Goal: Communication & Community: Ask a question

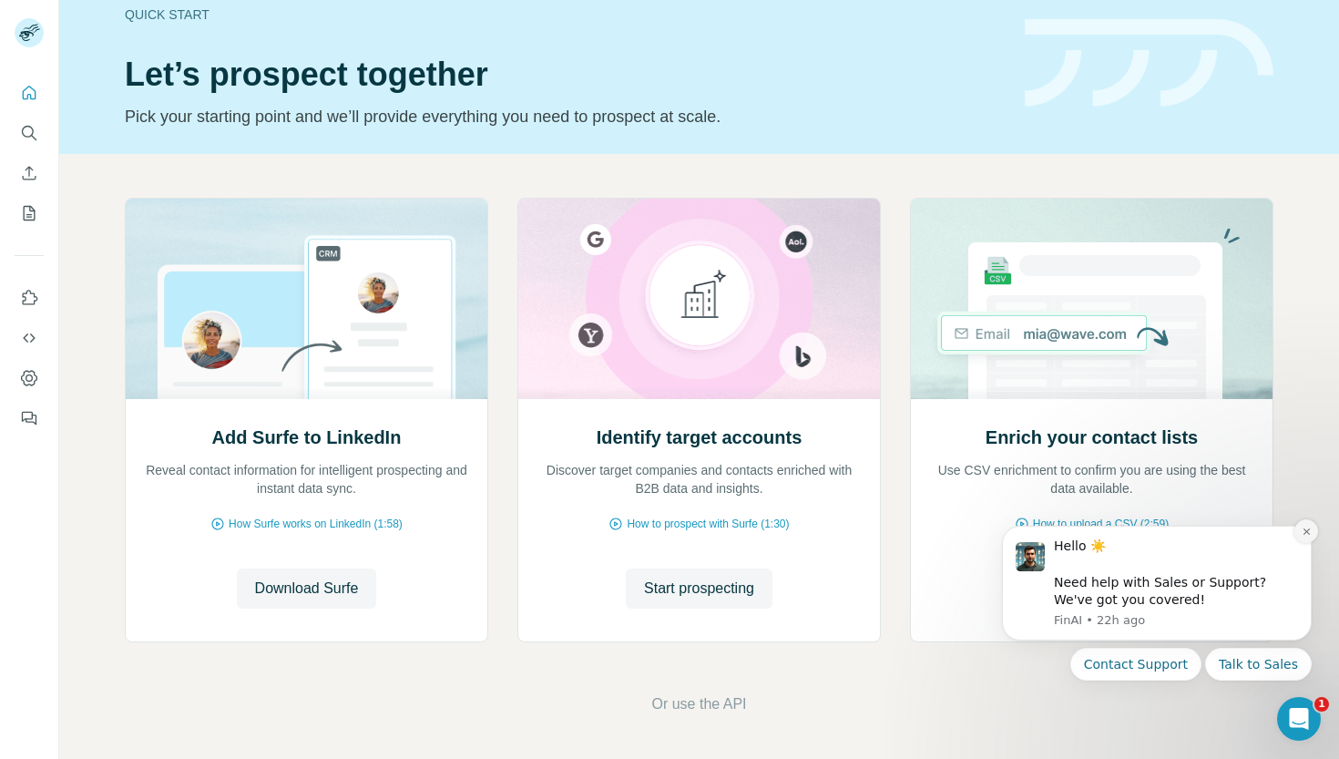
click at [1311, 531] on icon "Dismiss notification" at bounding box center [1307, 532] width 10 height 10
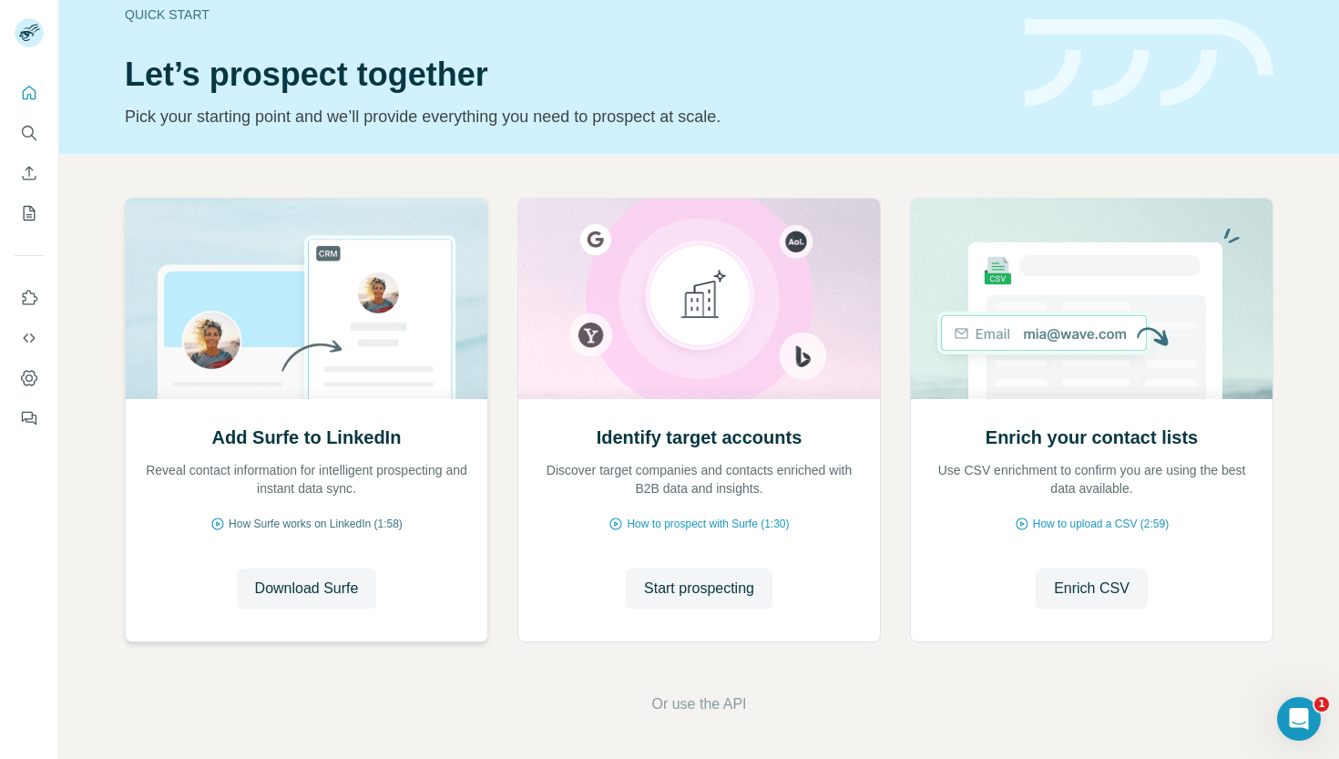
click at [333, 520] on span "How Surfe works on LinkedIn (1:58)" at bounding box center [316, 524] width 174 height 16
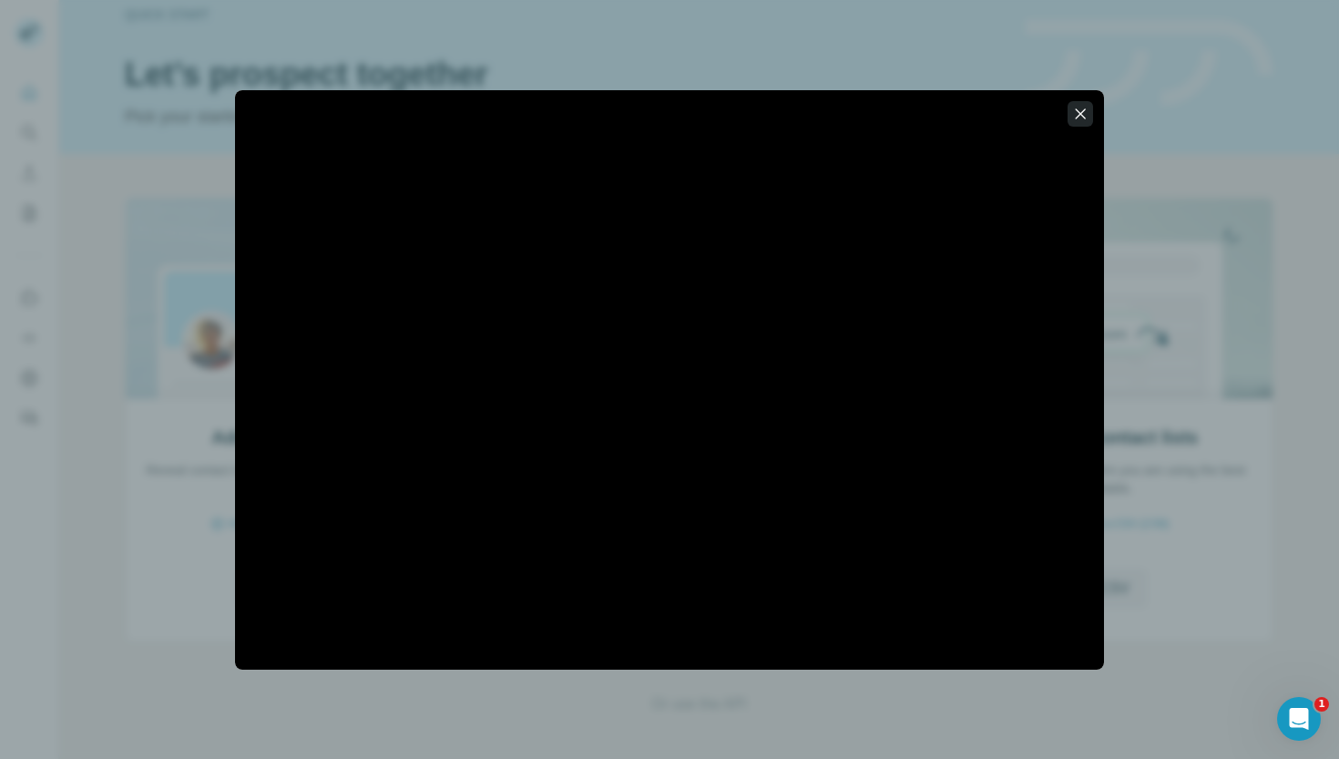
click at [1082, 112] on icon "button" at bounding box center [1081, 113] width 10 height 10
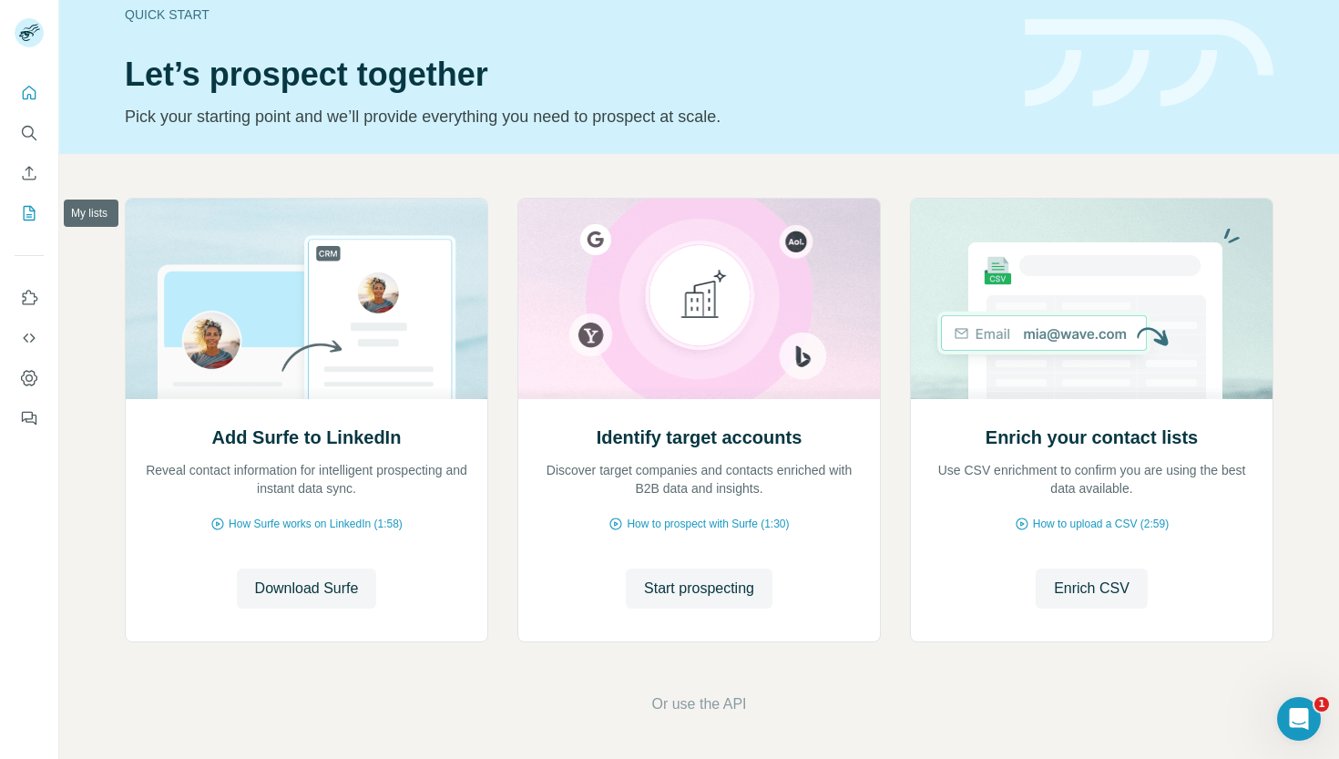
click at [26, 203] on button "My lists" at bounding box center [29, 213] width 29 height 33
click at [31, 216] on icon "My lists" at bounding box center [29, 213] width 18 height 18
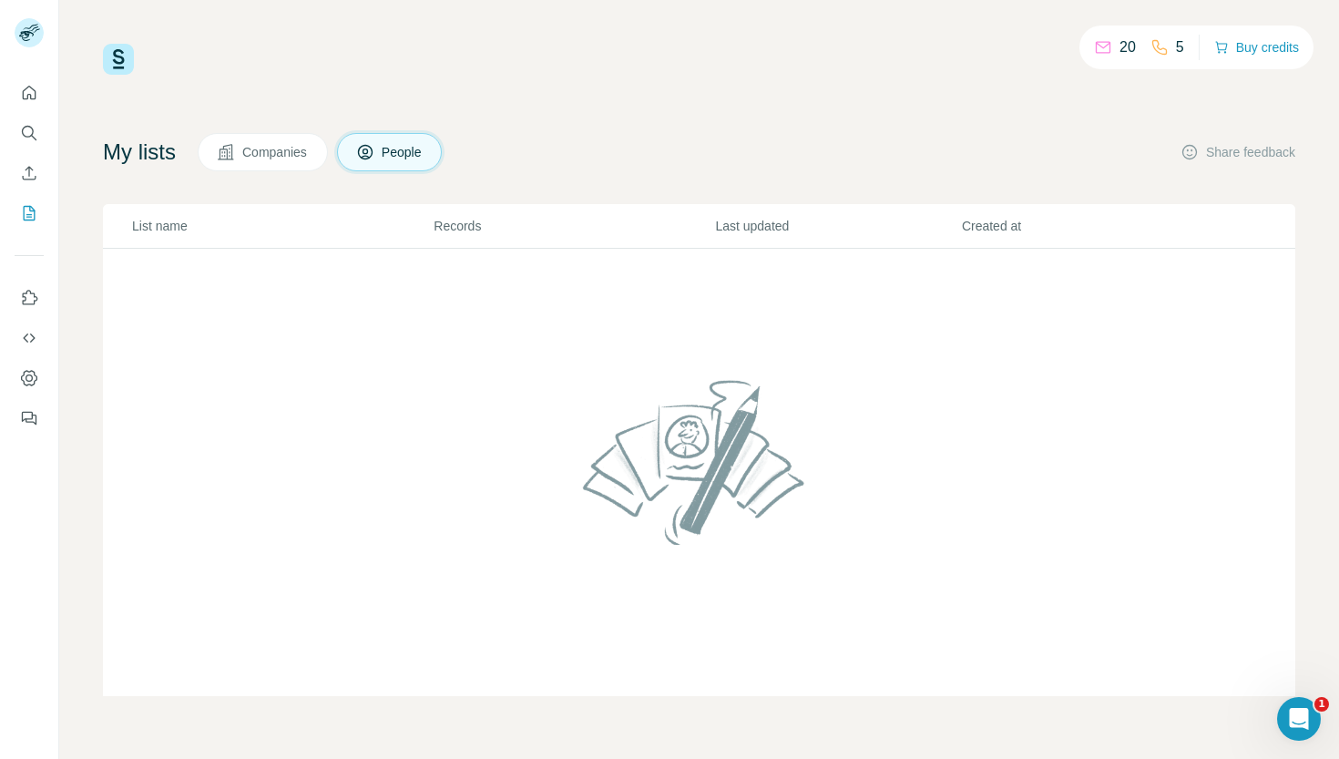
click at [1103, 48] on icon at bounding box center [1103, 47] width 18 height 18
click at [35, 302] on icon "Use Surfe on LinkedIn" at bounding box center [30, 297] width 15 height 15
click at [1297, 728] on icon "Open Intercom Messenger" at bounding box center [1297, 716] width 30 height 30
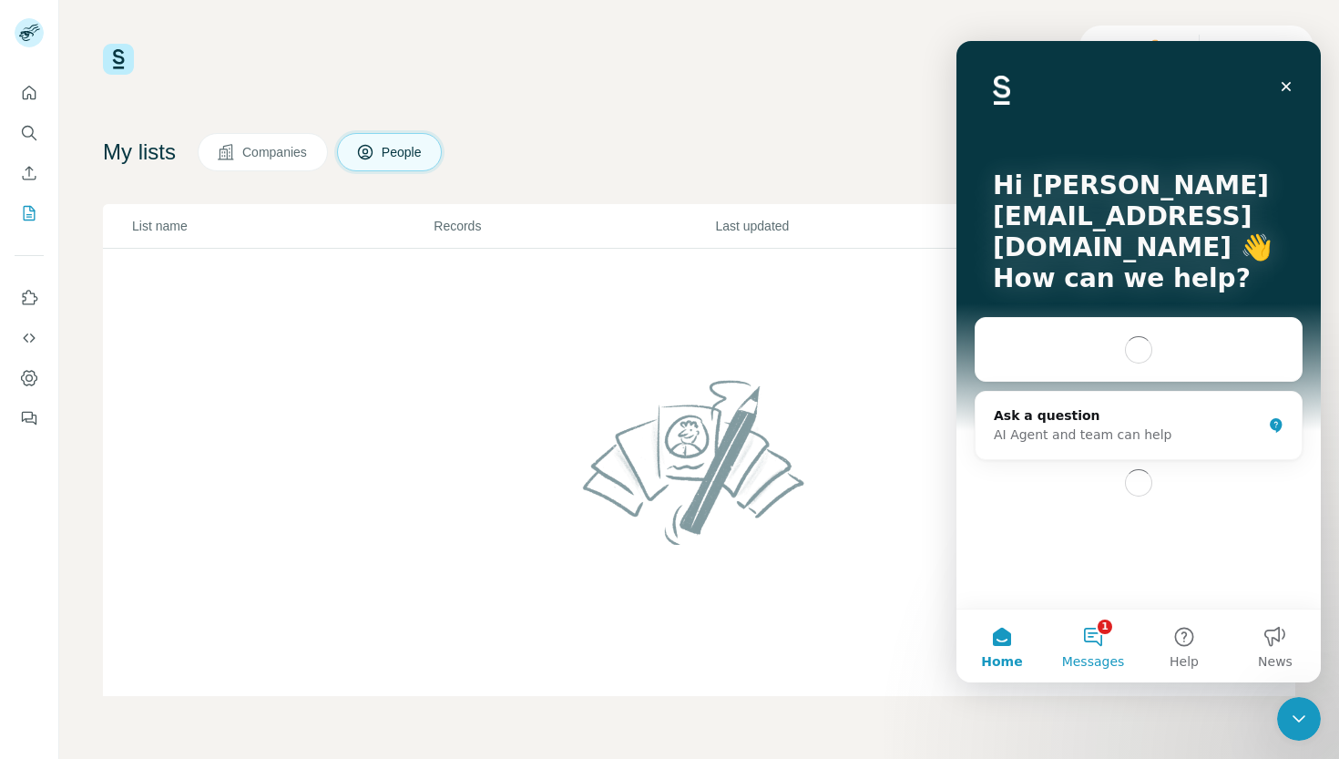
click at [1097, 640] on button "1 Messages" at bounding box center [1093, 645] width 91 height 73
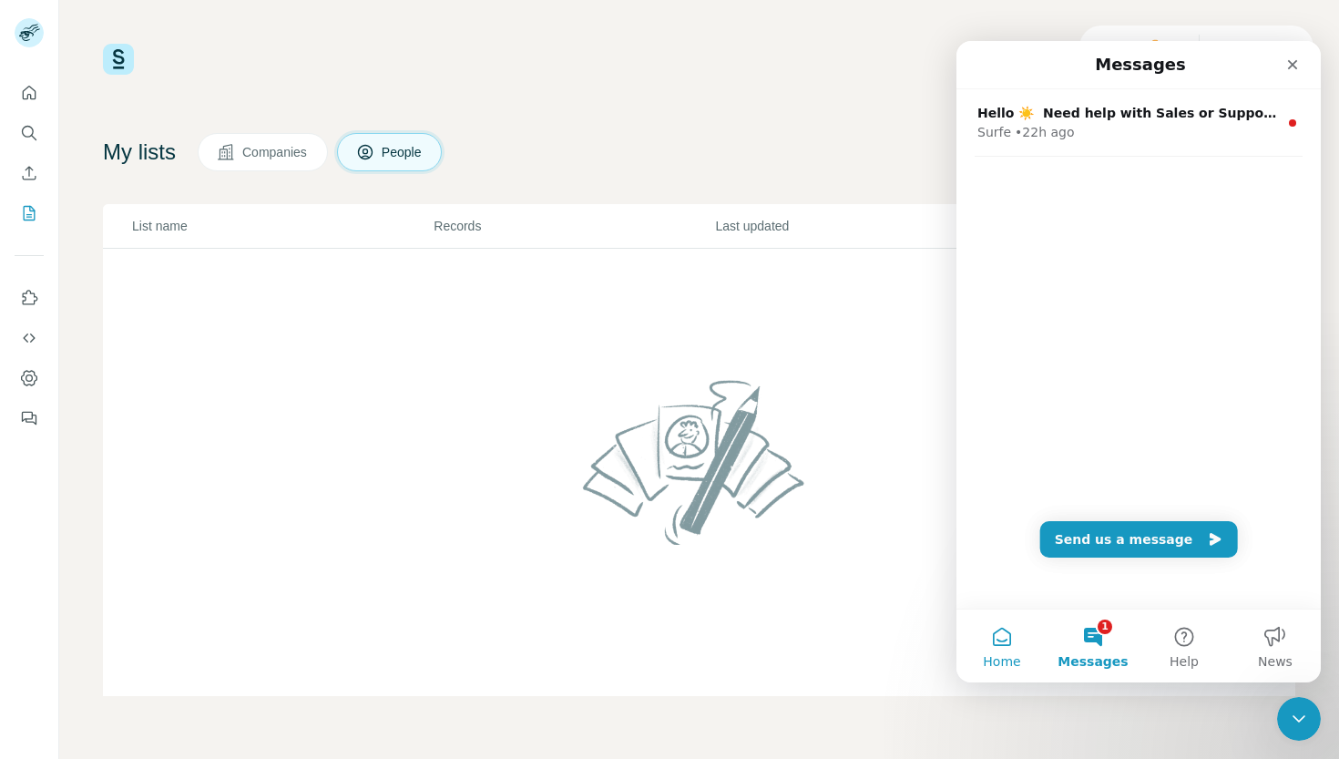
click at [1003, 632] on button "Home" at bounding box center [1001, 645] width 91 height 73
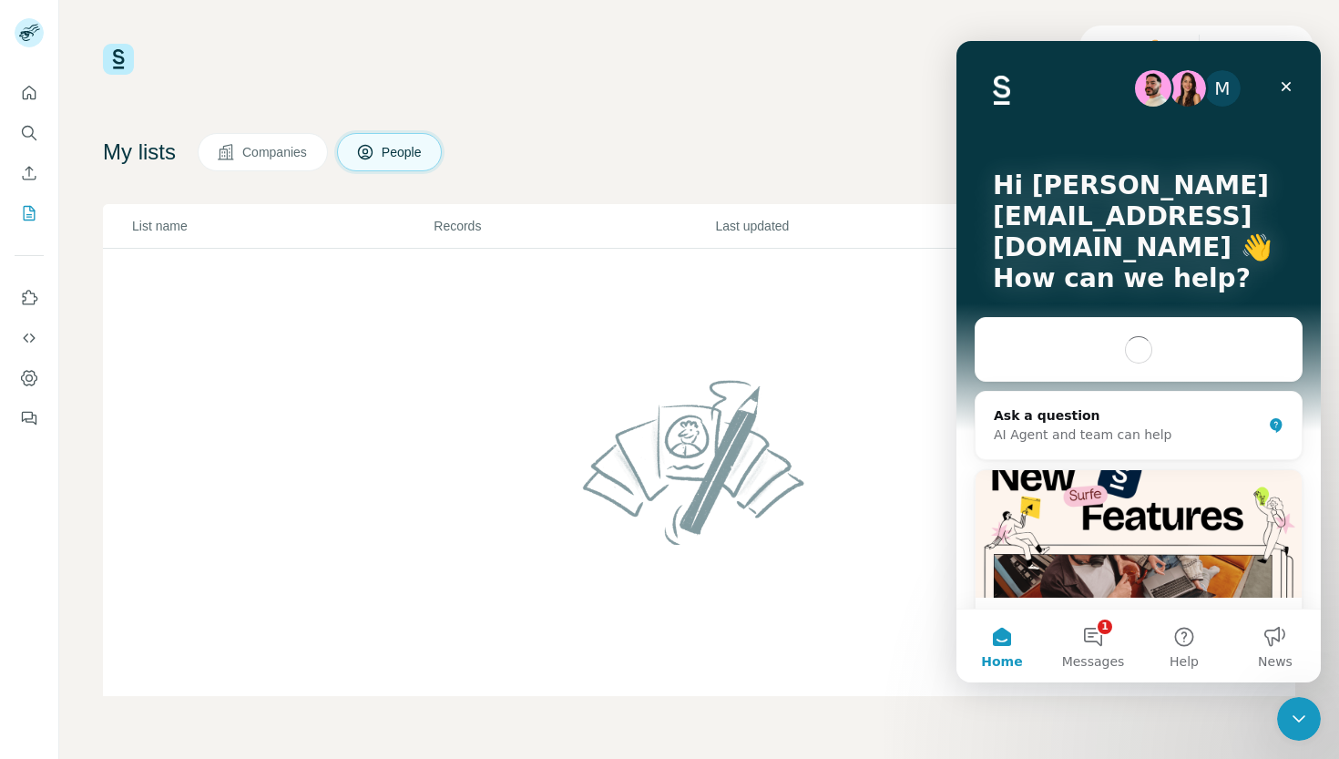
click at [1078, 355] on div "Intercom messenger" at bounding box center [1139, 350] width 326 height 65
click at [1047, 514] on img "Intercom messenger" at bounding box center [1139, 534] width 326 height 128
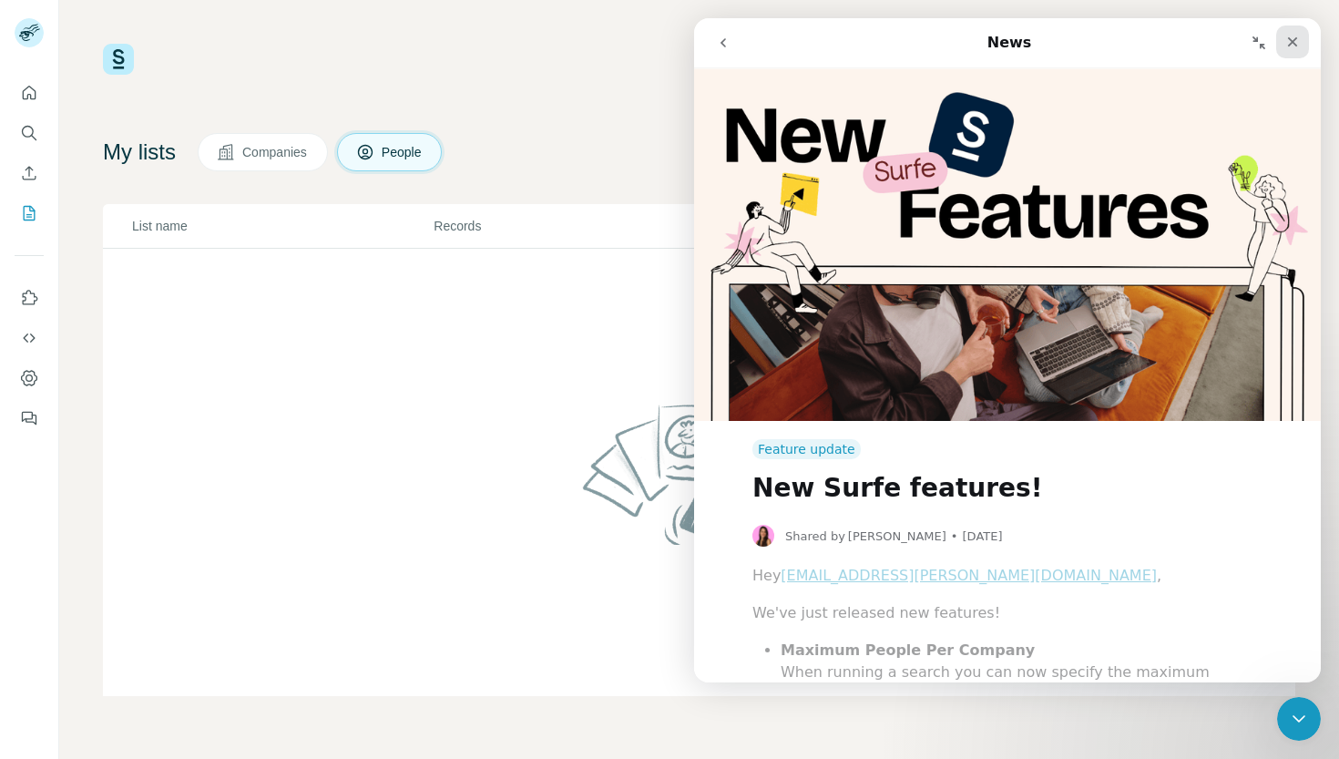
click at [1284, 46] on div "Close" at bounding box center [1292, 42] width 33 height 33
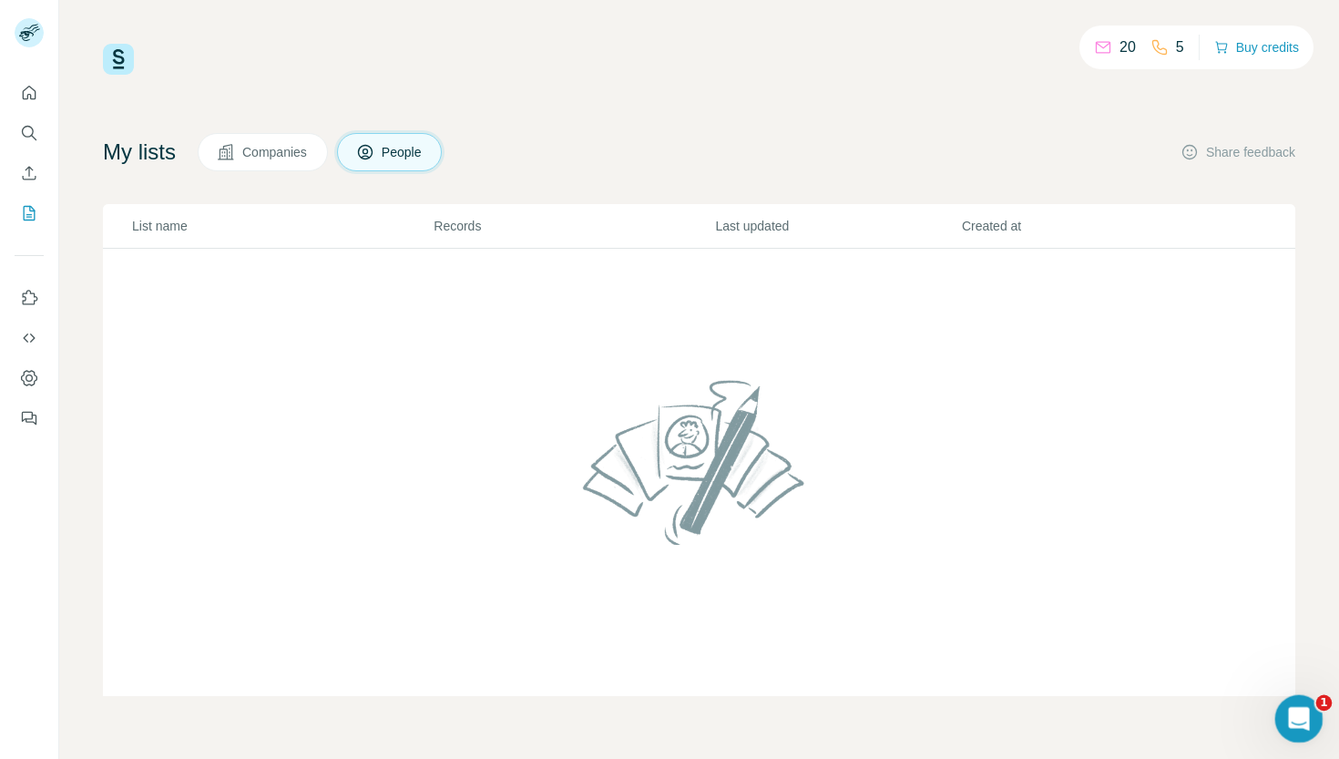
click at [1298, 705] on icon "Open Intercom Messenger" at bounding box center [1297, 716] width 30 height 30
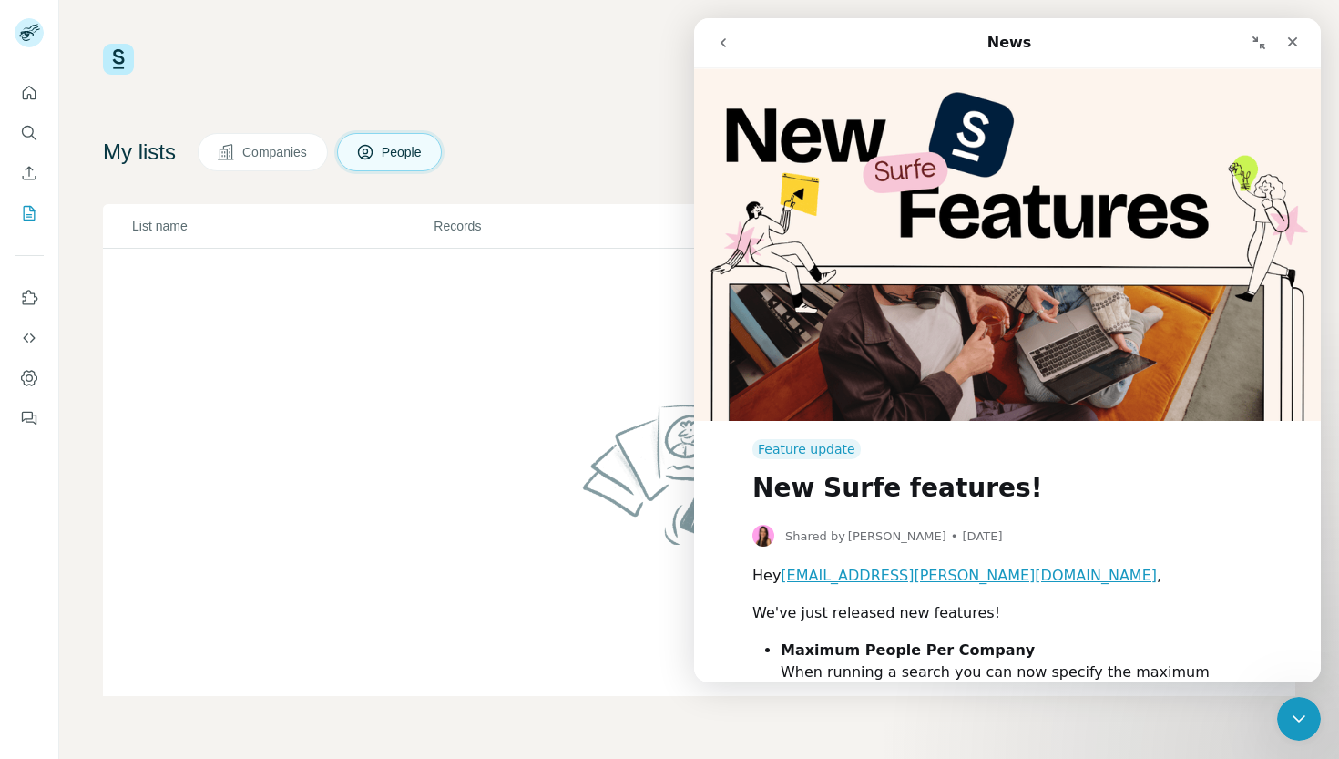
click at [732, 45] on button "go back" at bounding box center [723, 43] width 35 height 35
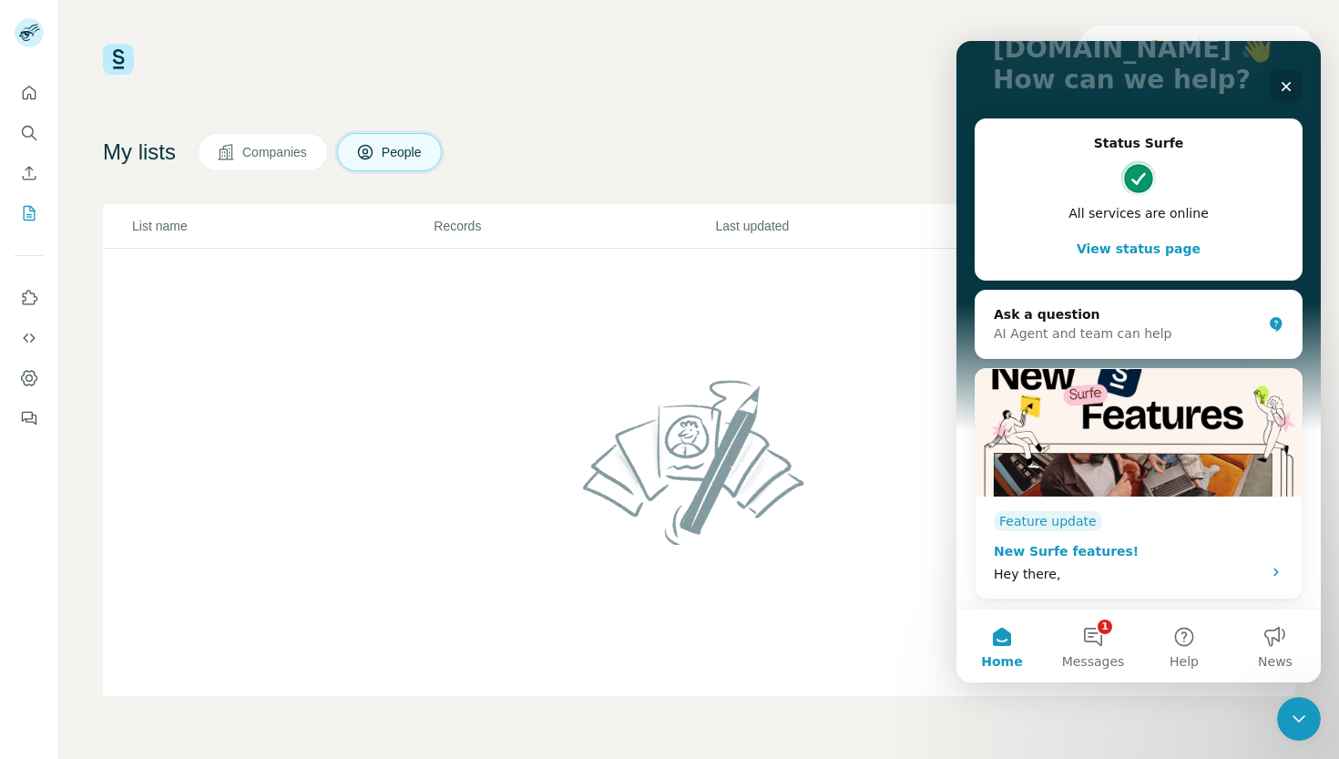
scroll to position [199, 0]
click at [1084, 640] on button "1 Messages" at bounding box center [1093, 645] width 91 height 73
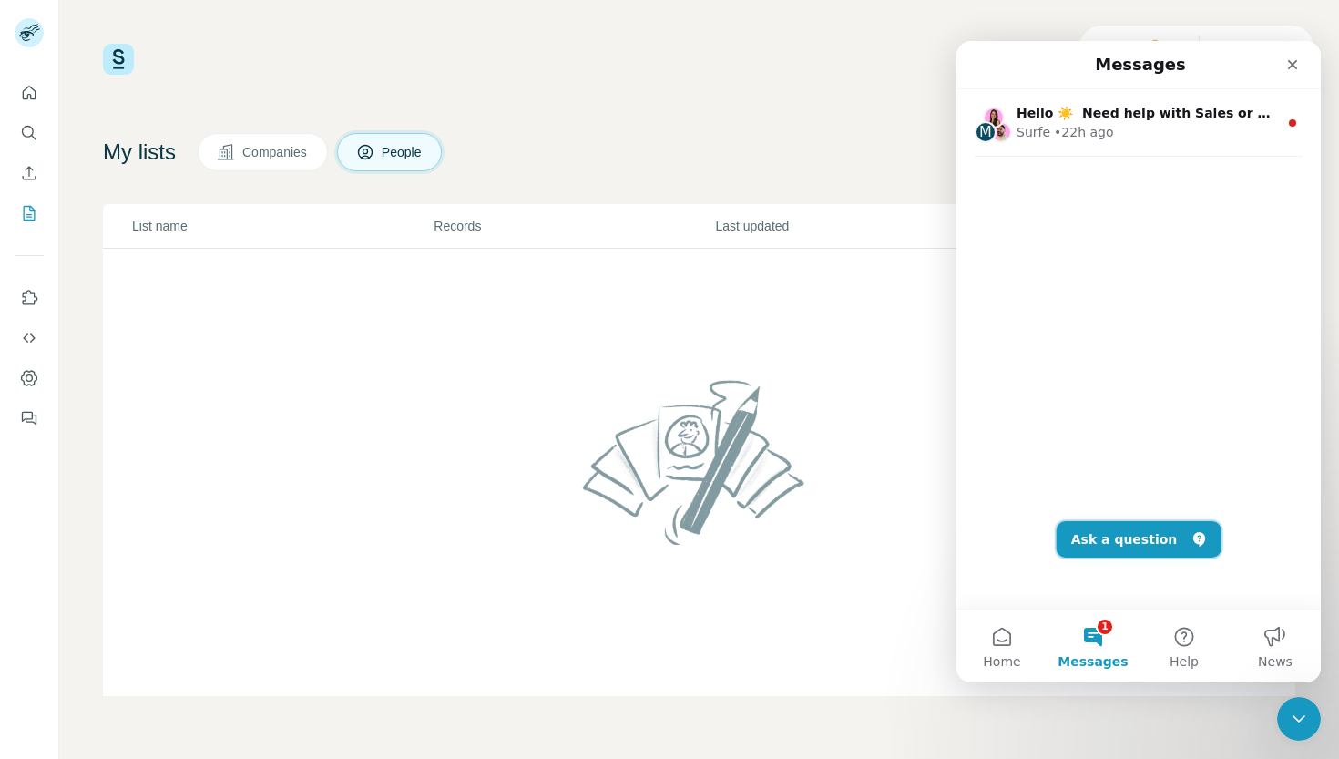
click at [1130, 544] on button "Ask a question" at bounding box center [1139, 539] width 165 height 36
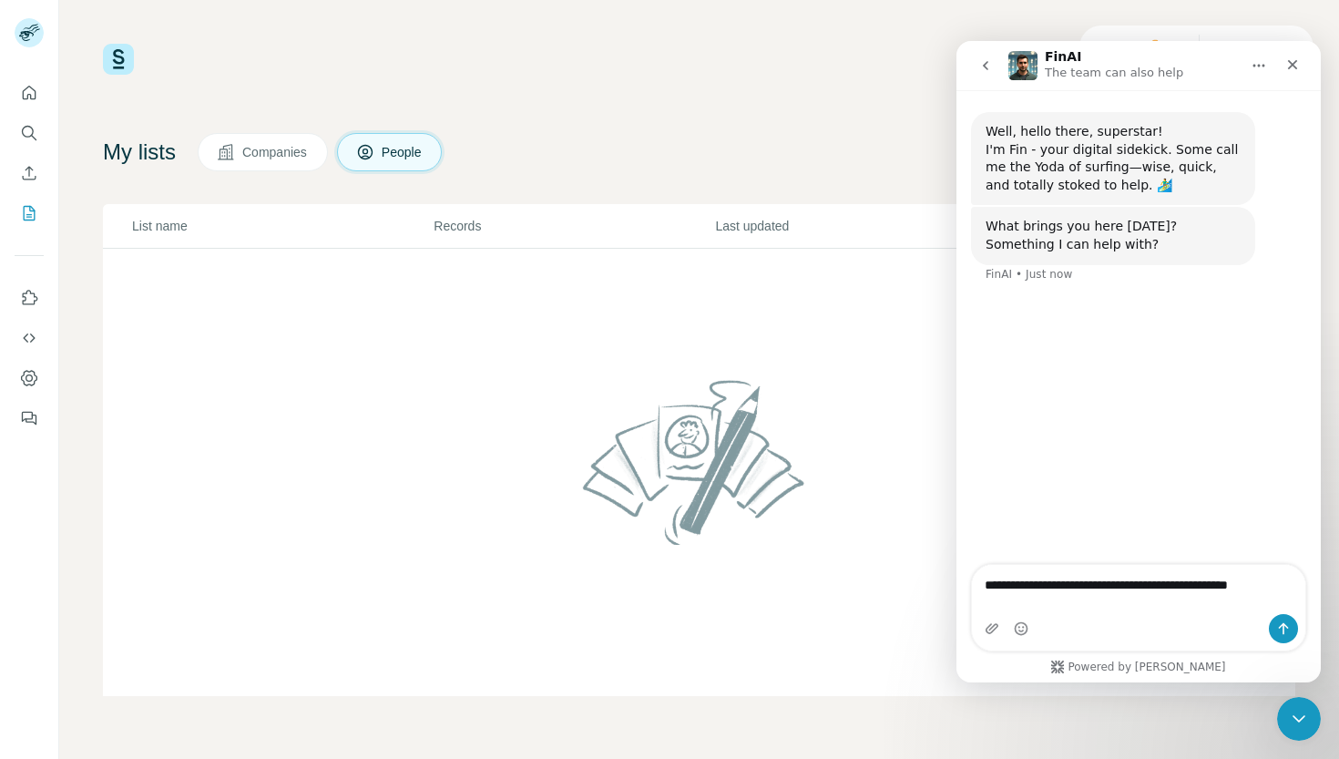
type textarea "**********"
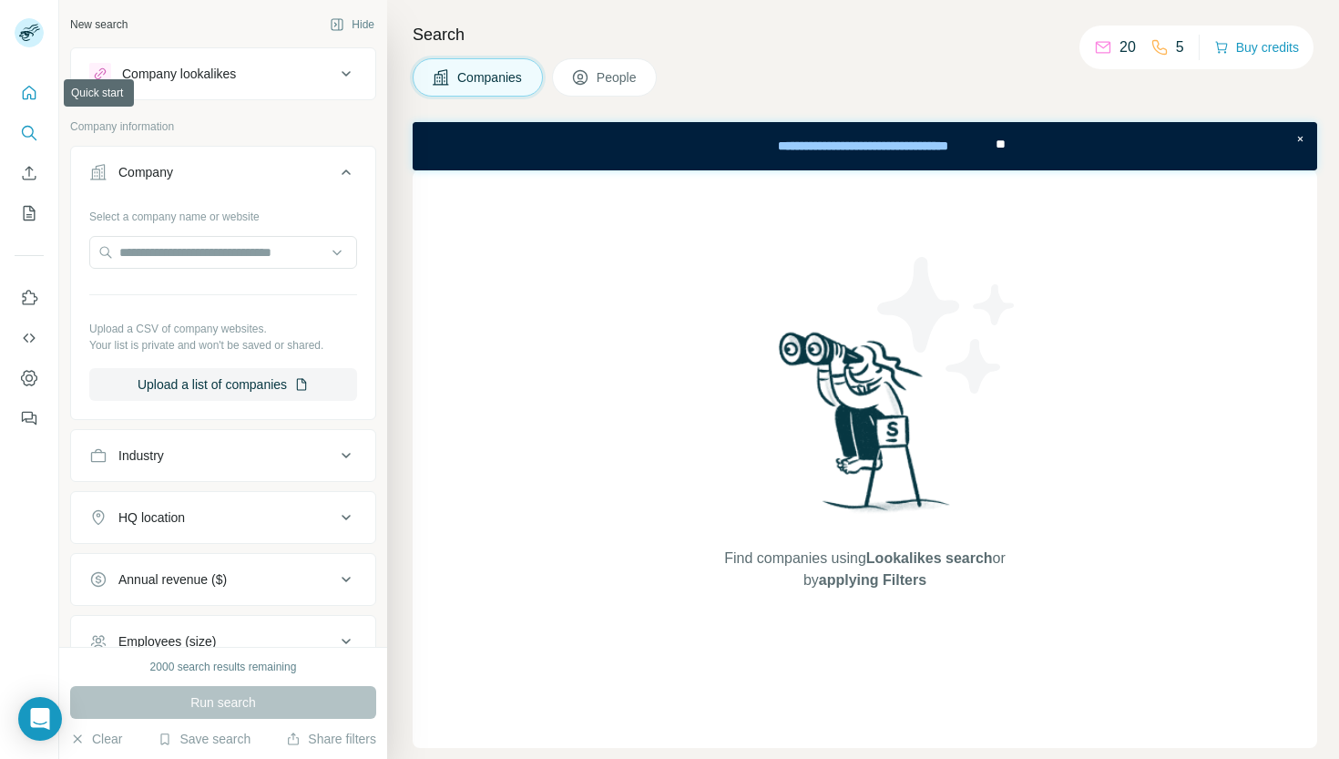
click at [30, 98] on icon "Quick start" at bounding box center [29, 93] width 18 height 18
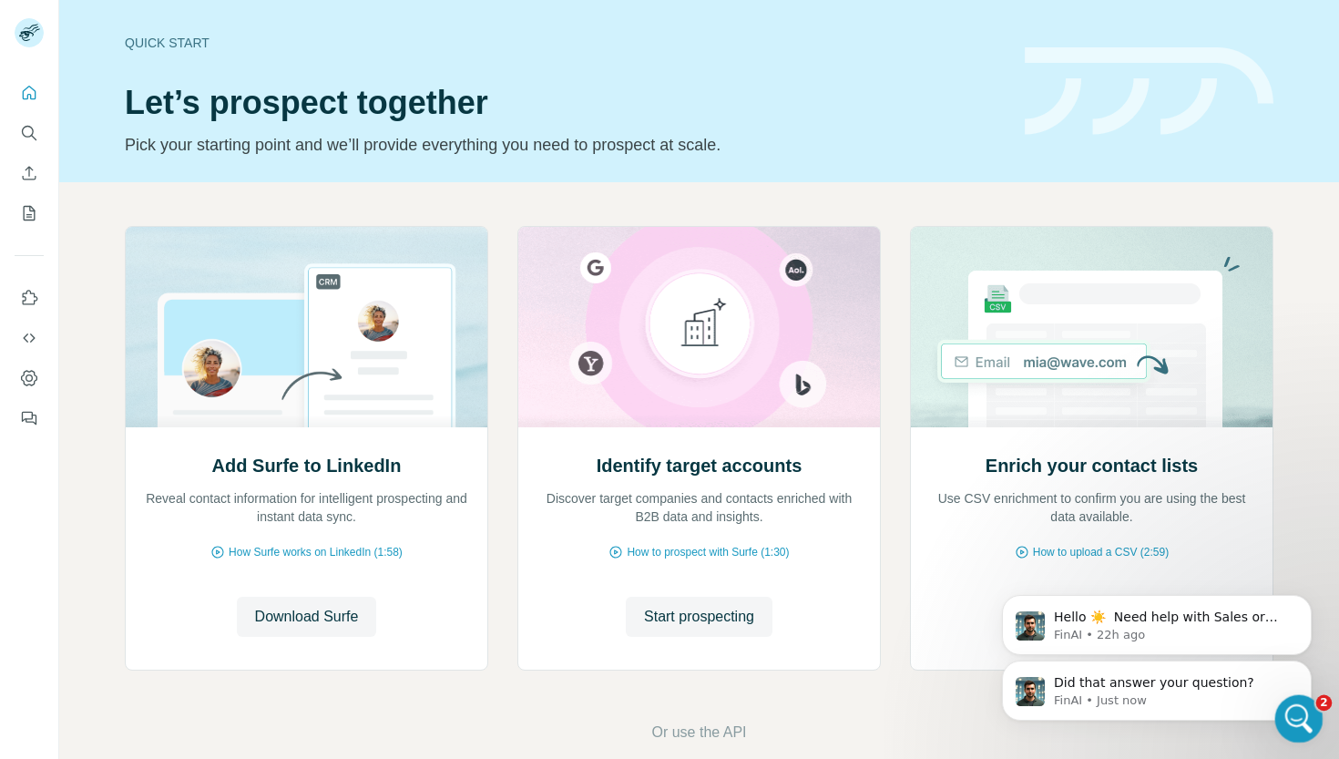
click at [1295, 708] on icon "Open Intercom Messenger" at bounding box center [1297, 716] width 30 height 30
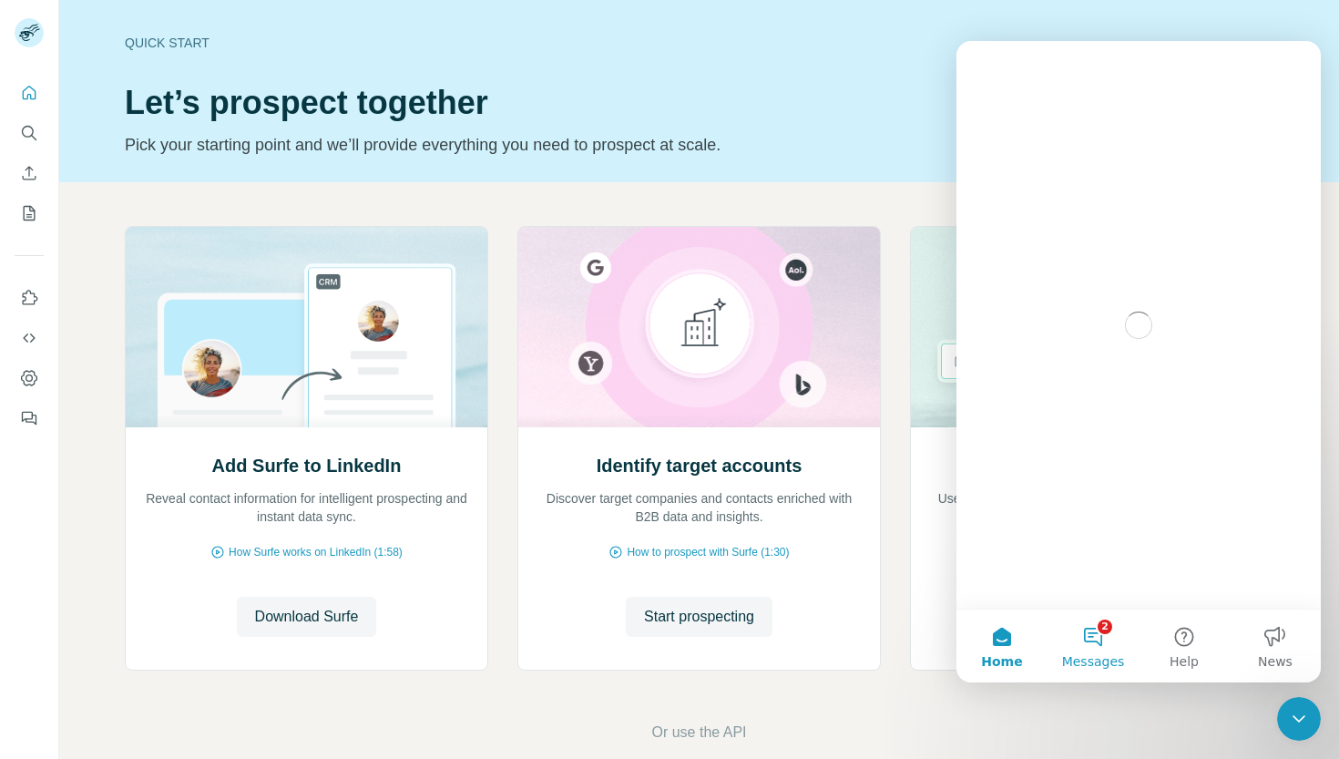
click at [1103, 650] on button "2 Messages" at bounding box center [1093, 645] width 91 height 73
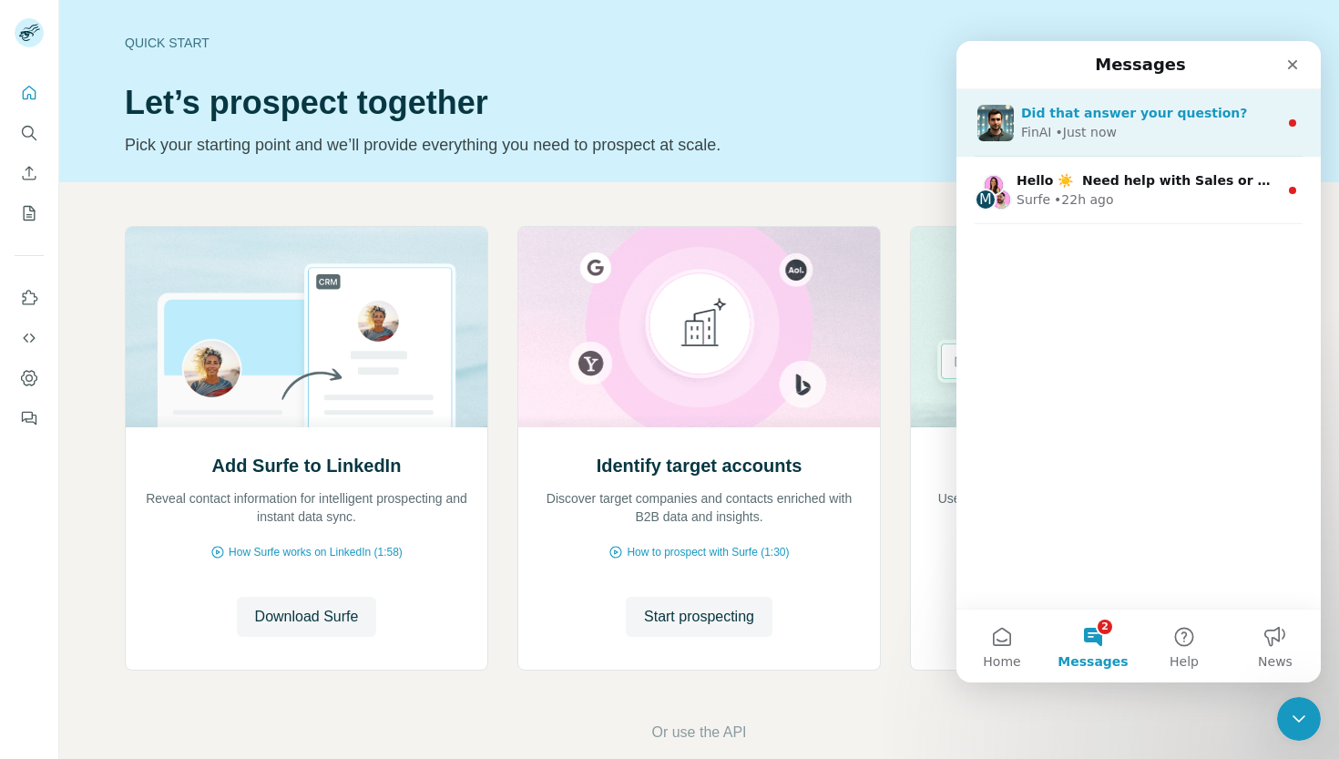
click at [1150, 128] on div "FinAI • Just now" at bounding box center [1149, 132] width 257 height 19
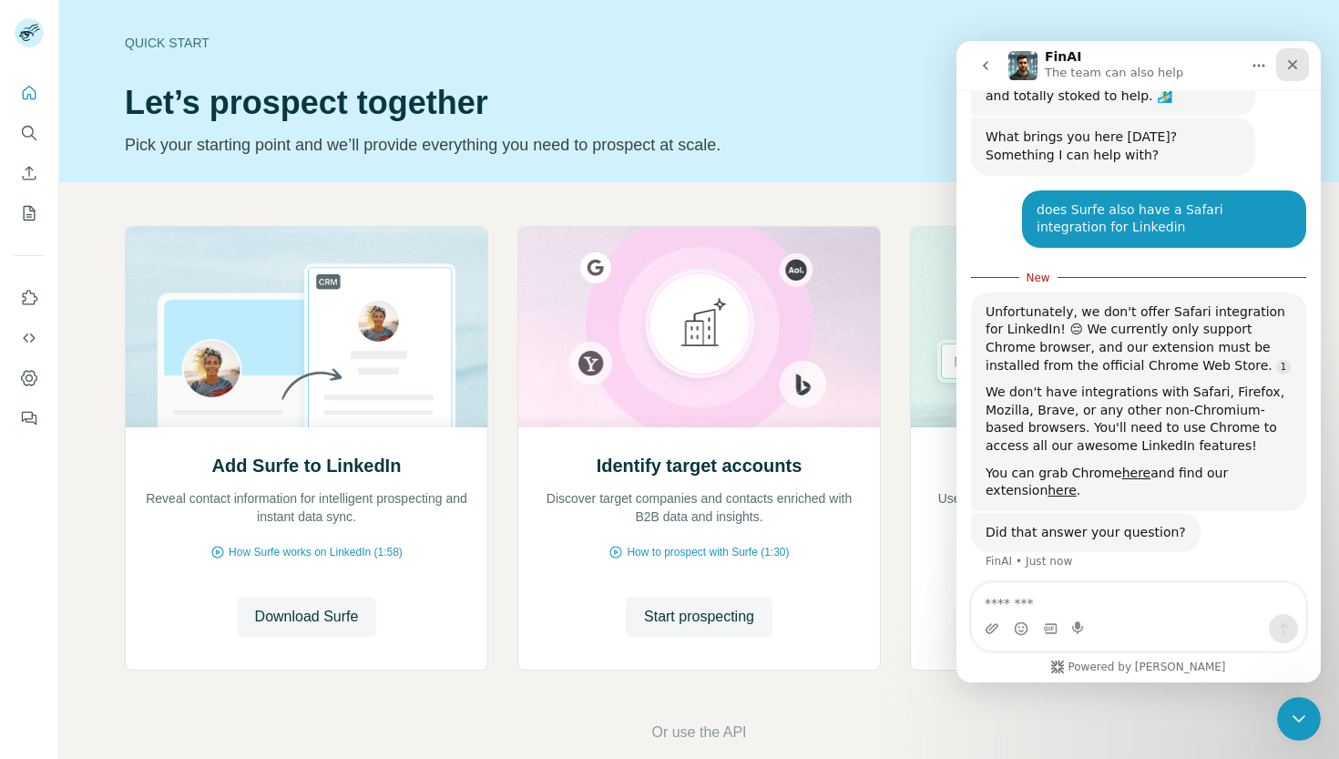
click at [1300, 58] on div "Close" at bounding box center [1292, 64] width 33 height 33
